Goal: Information Seeking & Learning: Learn about a topic

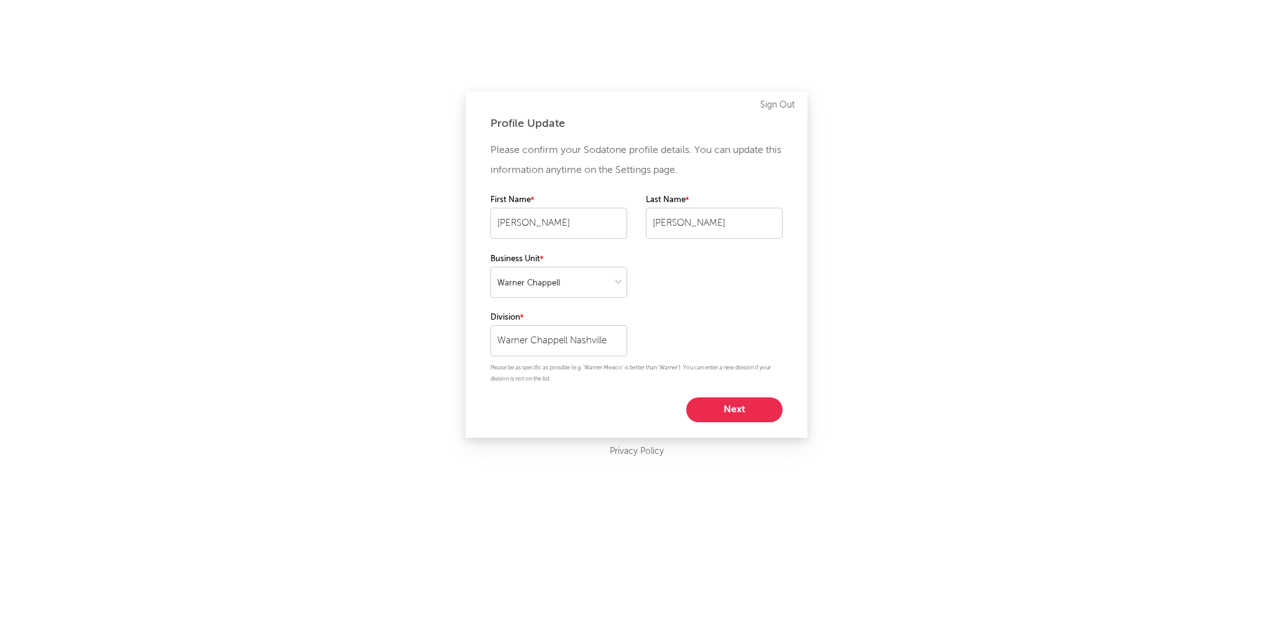
select select "warner_chappell"
click at [610, 281] on select at bounding box center [558, 282] width 137 height 31
click at [740, 418] on button "Next" at bounding box center [734, 409] width 96 height 25
select select "marketing"
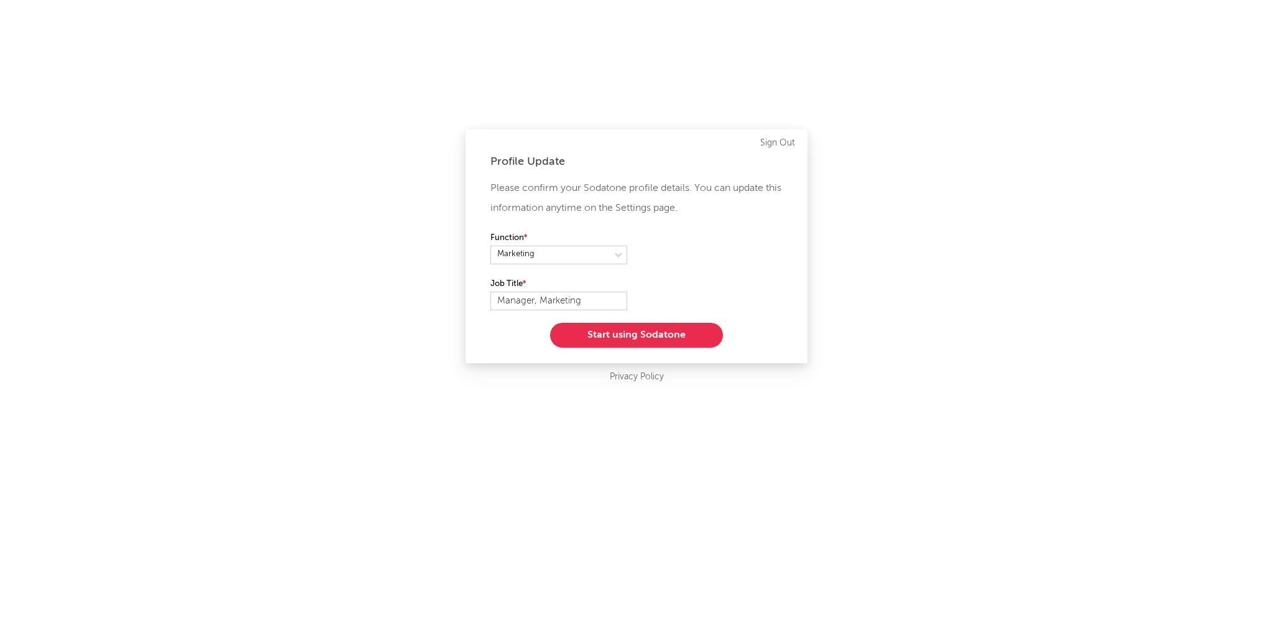
click at [627, 328] on button "Start using Sodatone" at bounding box center [636, 335] width 173 height 25
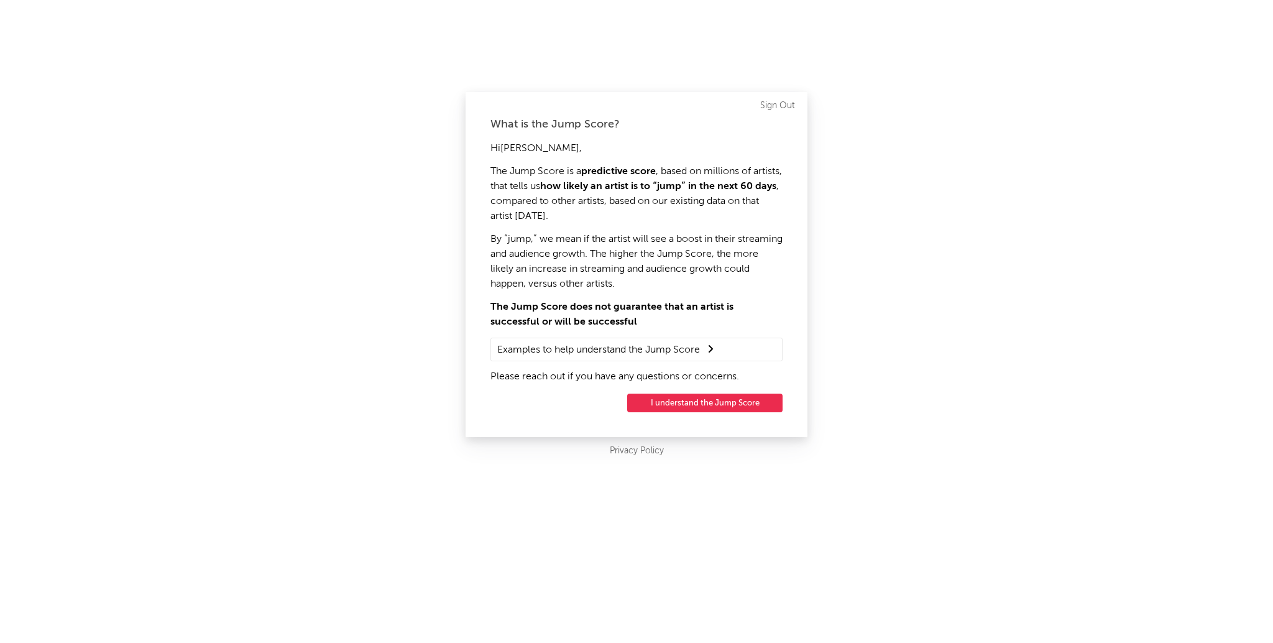
click at [710, 400] on button "I understand the Jump Score" at bounding box center [704, 402] width 155 height 19
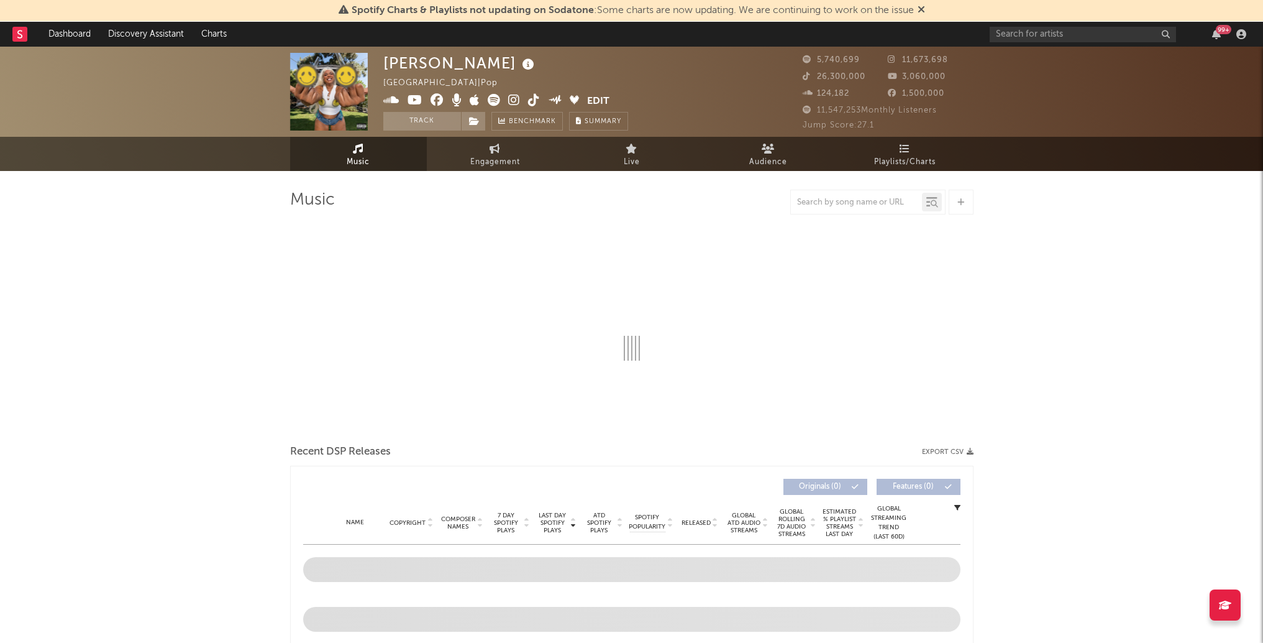
select select "6m"
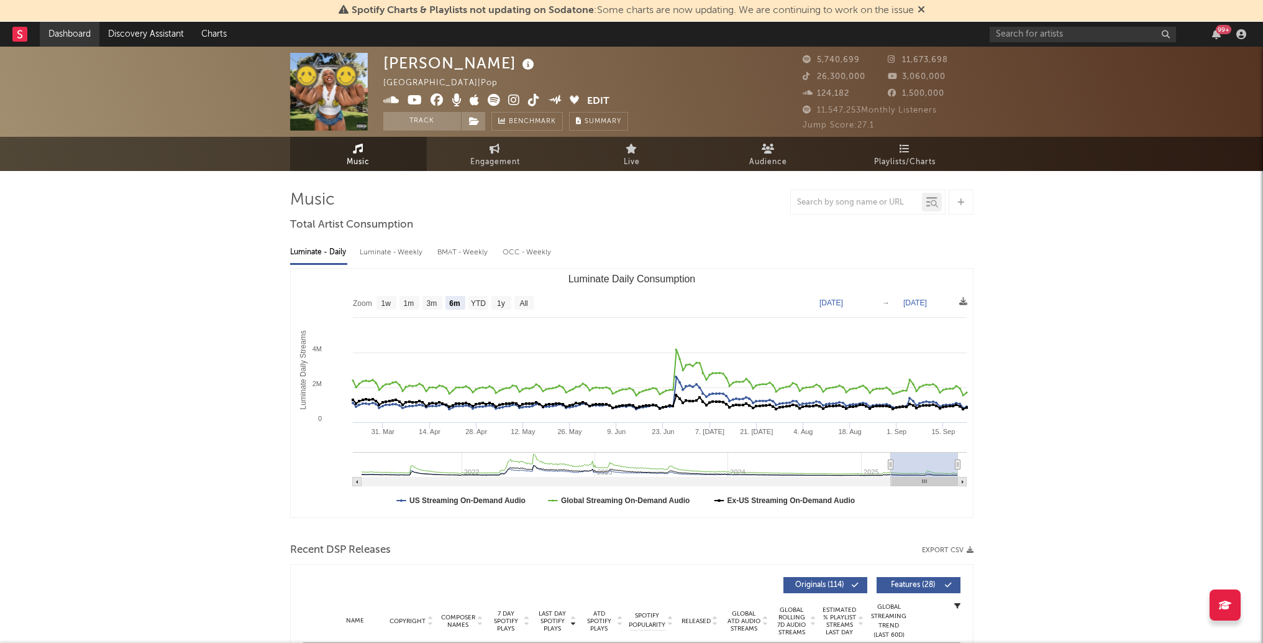
click at [78, 30] on link "Dashboard" at bounding box center [70, 34] width 60 height 25
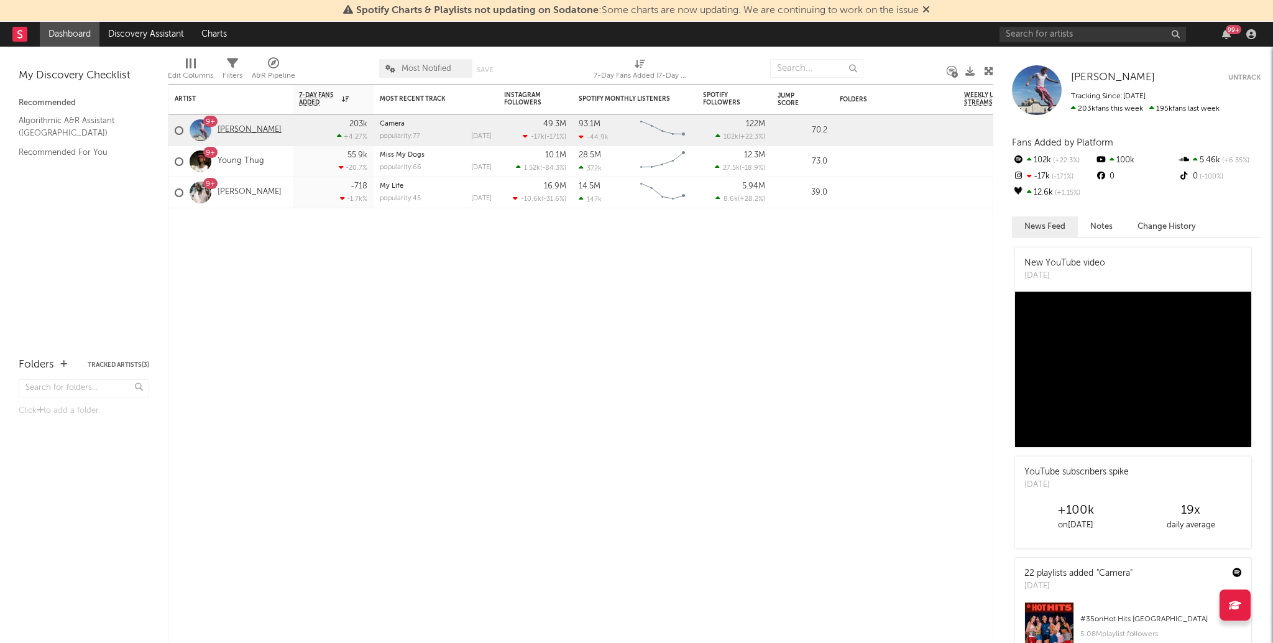
click at [247, 132] on link "[PERSON_NAME]" at bounding box center [250, 130] width 64 height 11
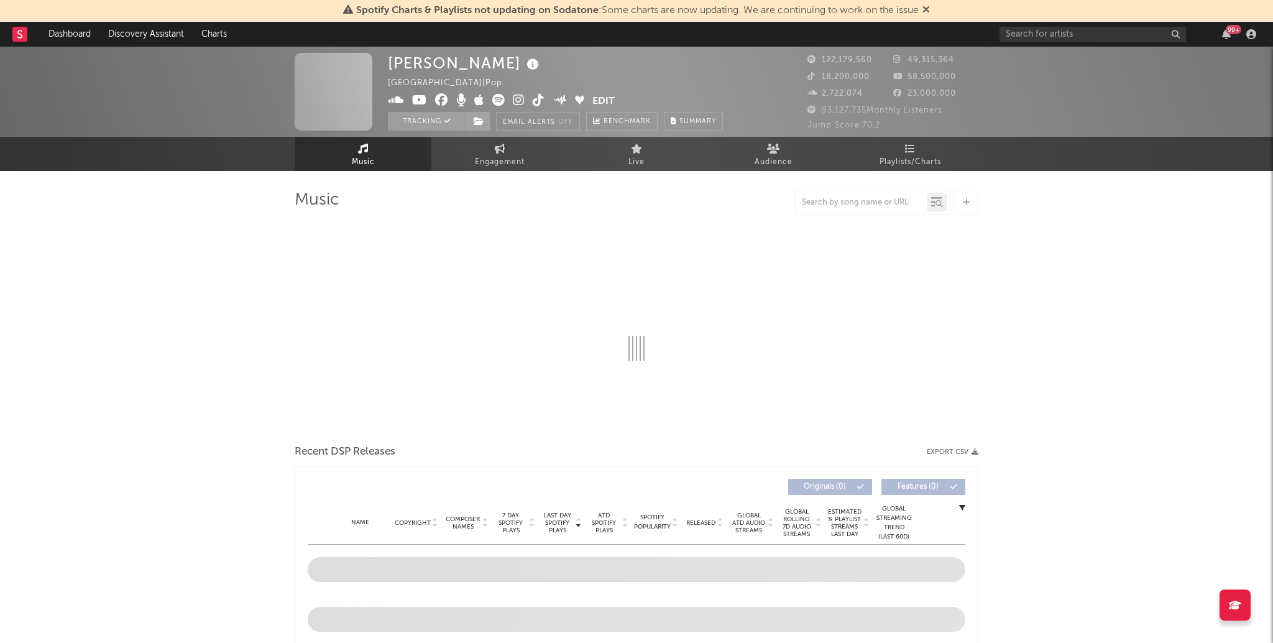
select select "6m"
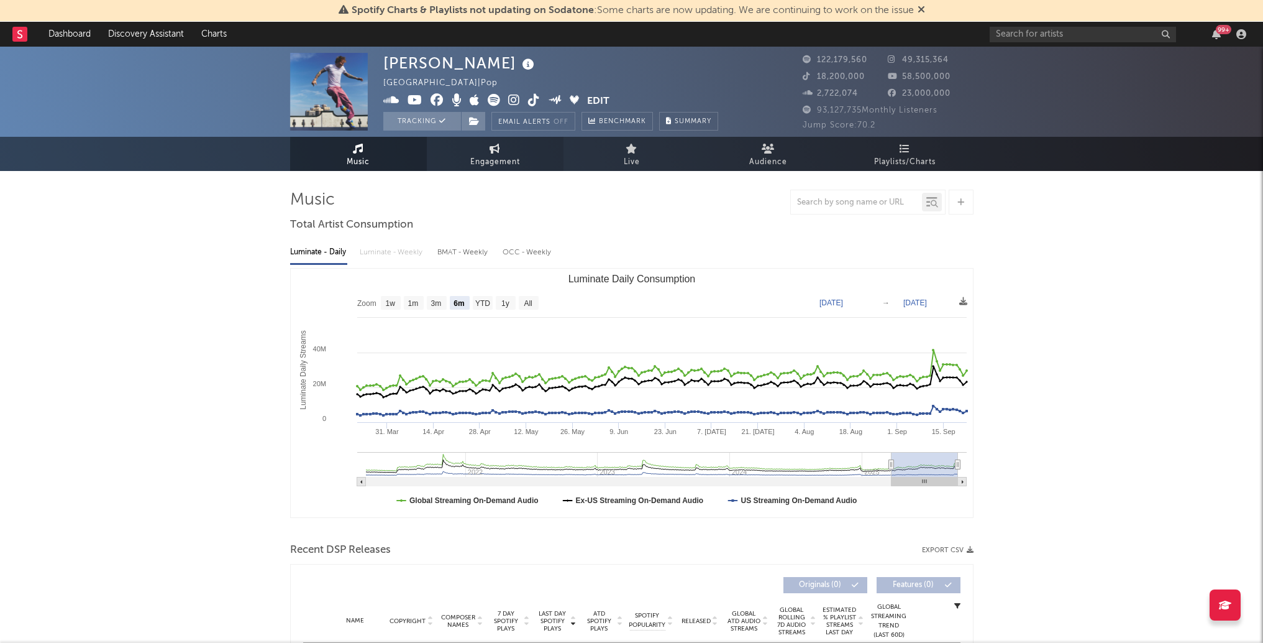
click at [485, 157] on span "Engagement" at bounding box center [495, 162] width 50 height 15
select select "1w"
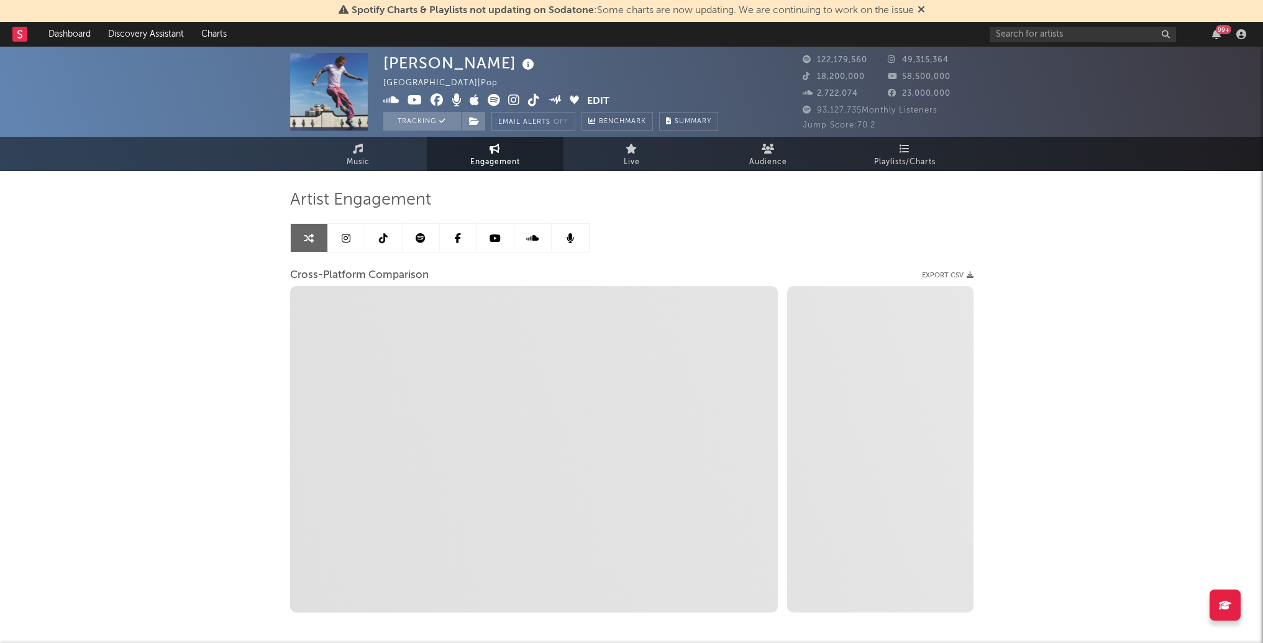
click at [343, 240] on icon at bounding box center [346, 238] width 9 height 10
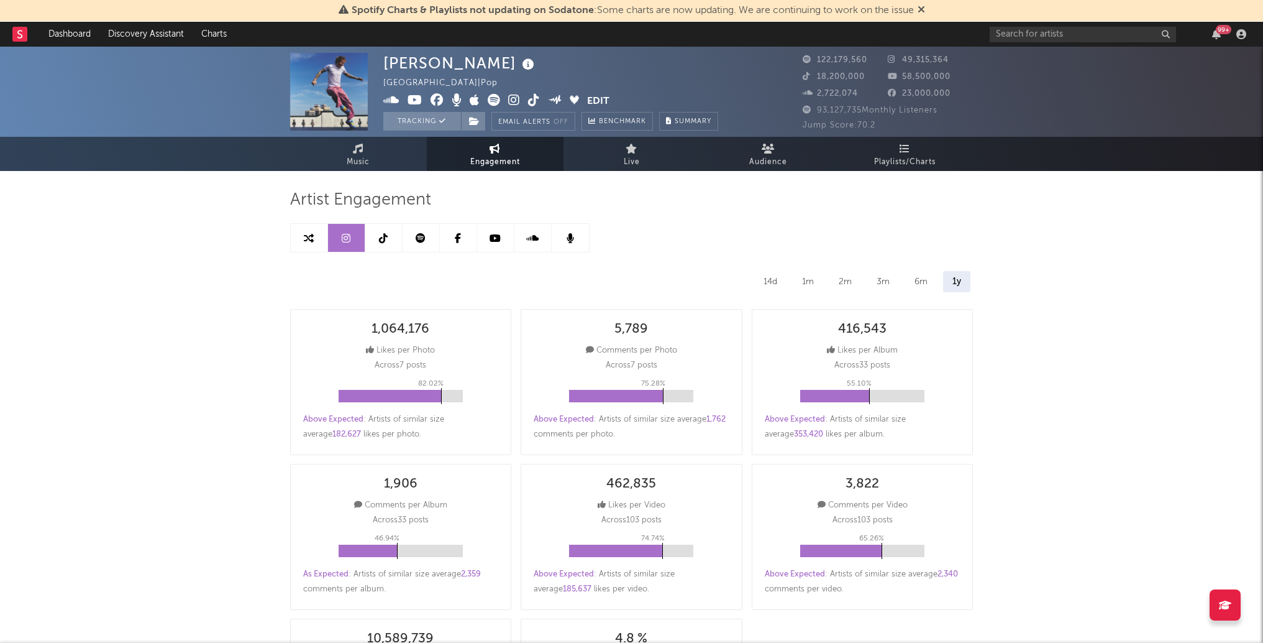
click at [392, 239] on link at bounding box center [383, 238] width 37 height 28
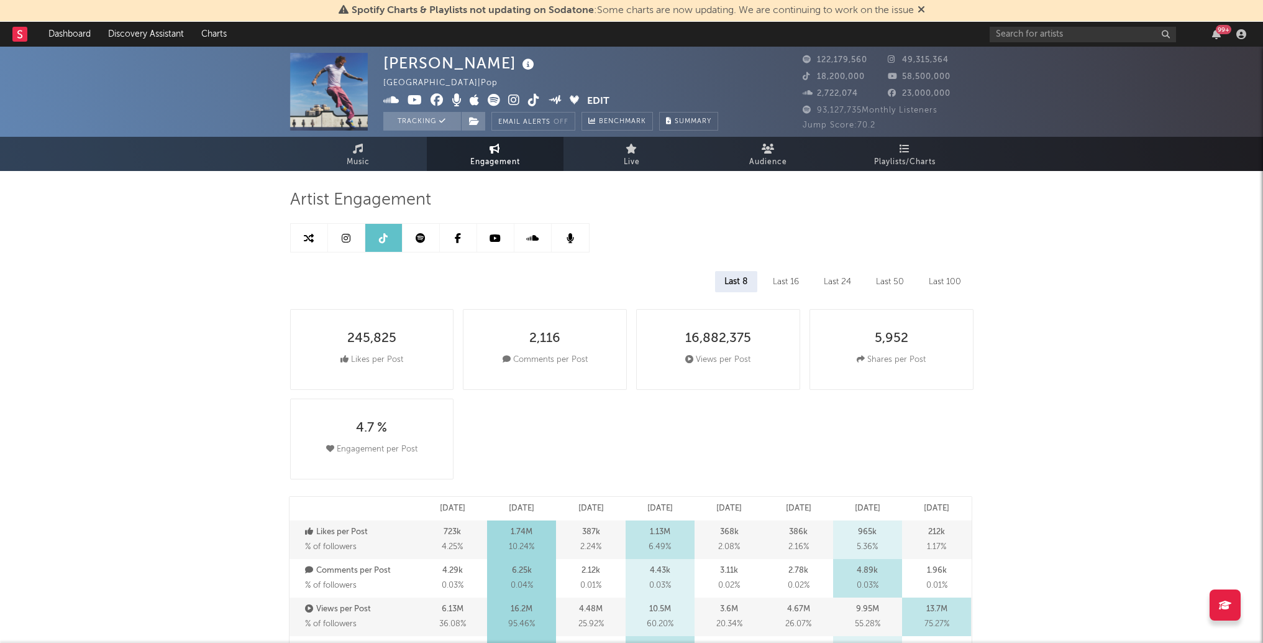
select select "6m"
click at [326, 232] on link at bounding box center [309, 238] width 37 height 28
select select "1w"
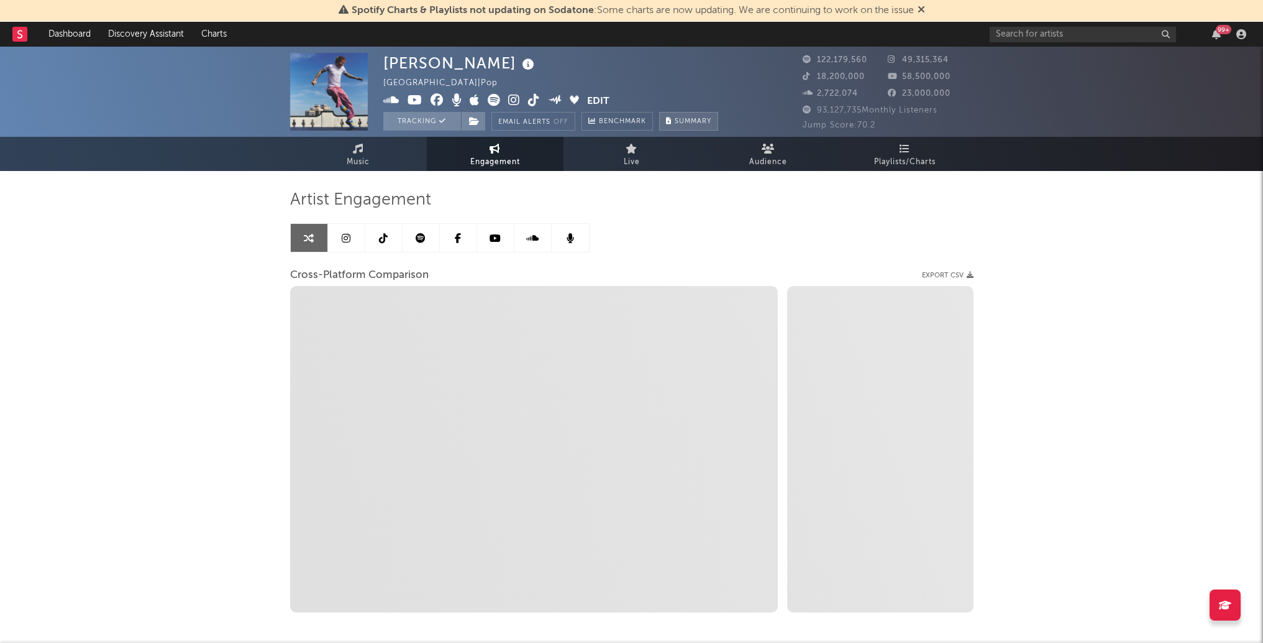
click at [675, 117] on button "Summary" at bounding box center [688, 121] width 59 height 19
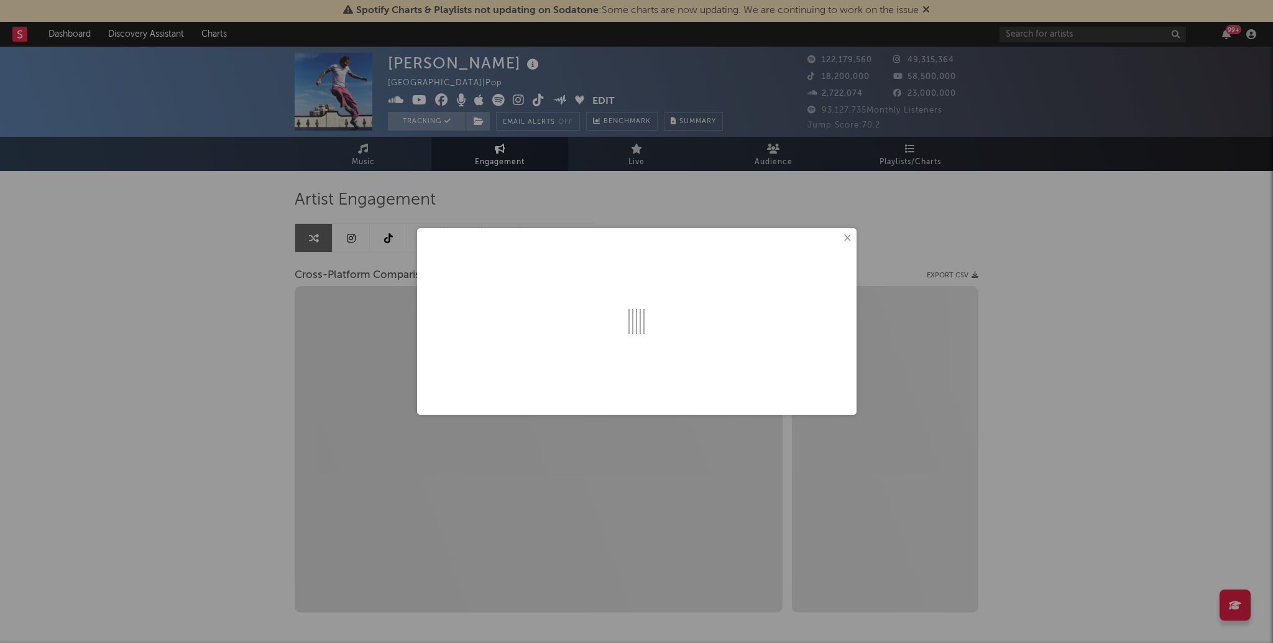
select select "1m"
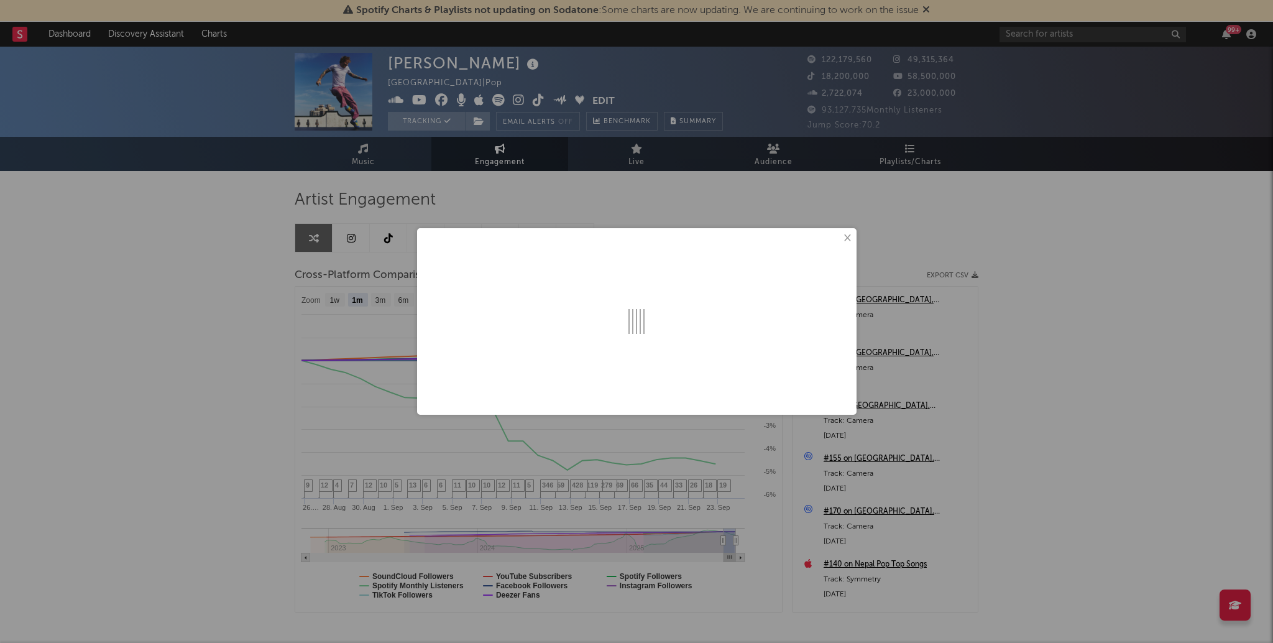
click at [848, 234] on button "×" at bounding box center [847, 238] width 14 height 14
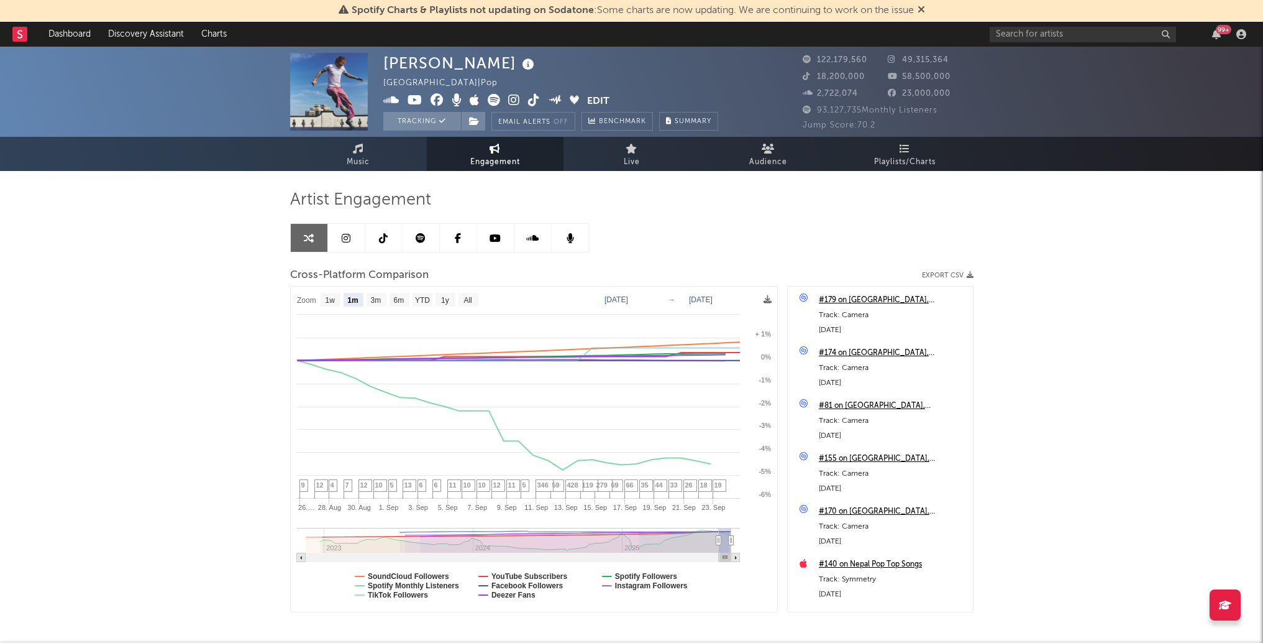
click at [1159, 329] on div "[PERSON_NAME] [GEOGRAPHIC_DATA] | Pop Edit Tracking Email Alerts Off Benchmark …" at bounding box center [631, 373] width 1263 height 653
